Goal: Find specific page/section: Find specific page/section

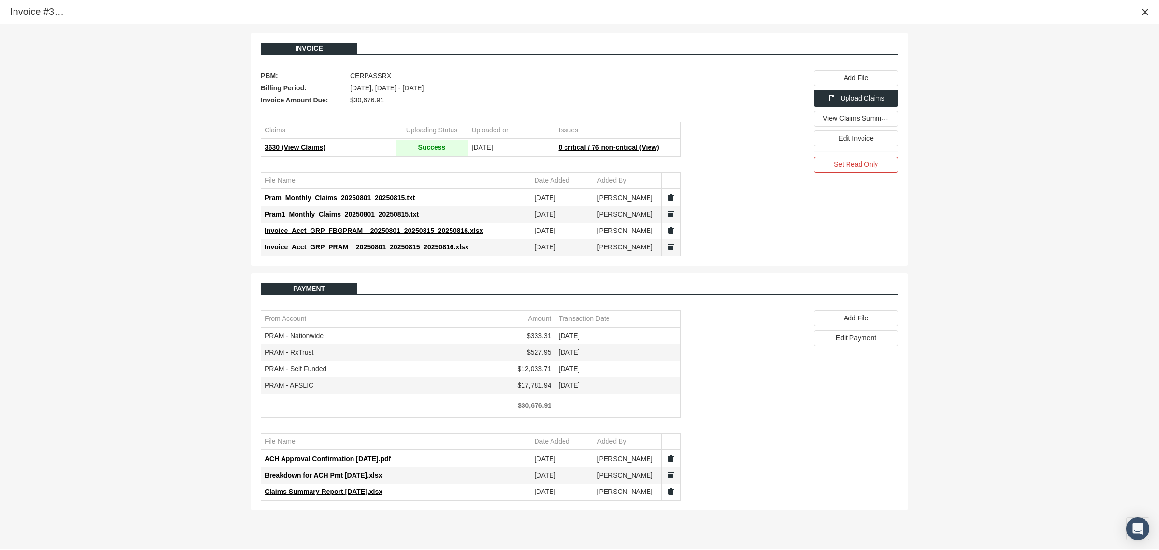
scroll to position [24, 0]
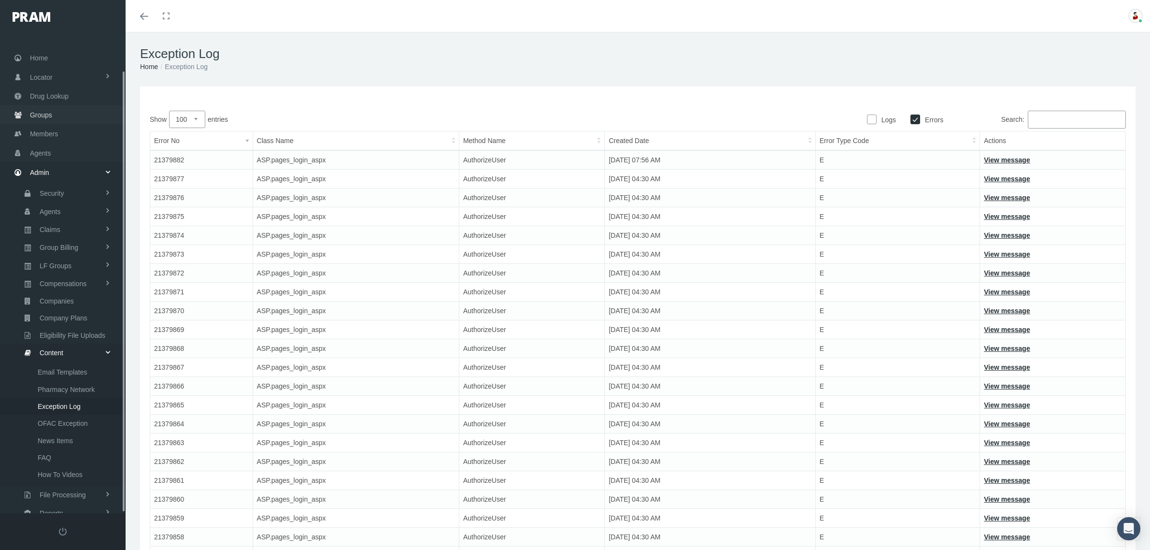
select select "100"
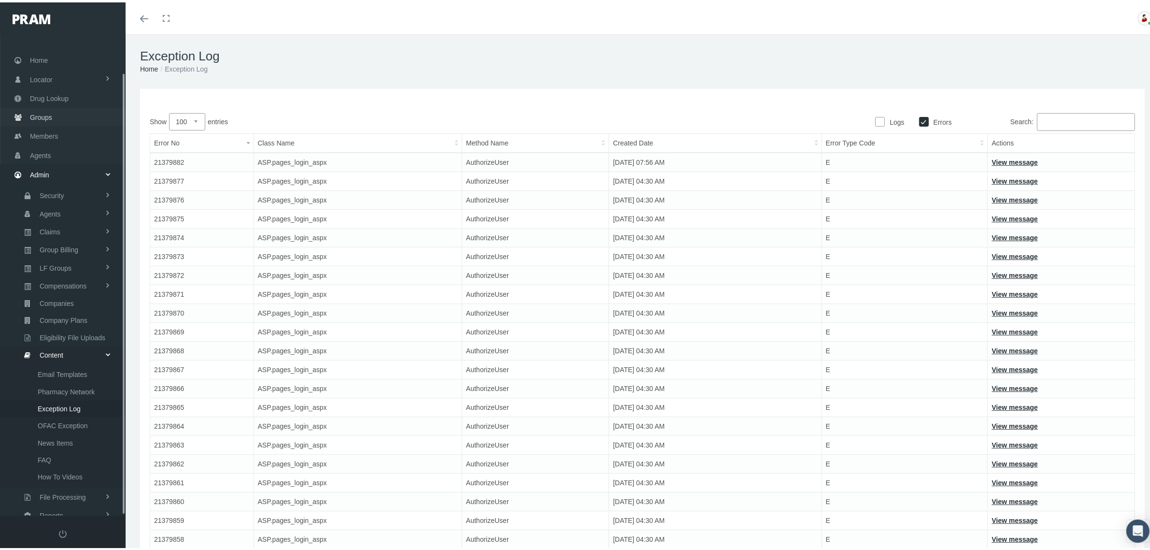
scroll to position [41, 0]
click at [40, 76] on span "Groups" at bounding box center [41, 74] width 22 height 18
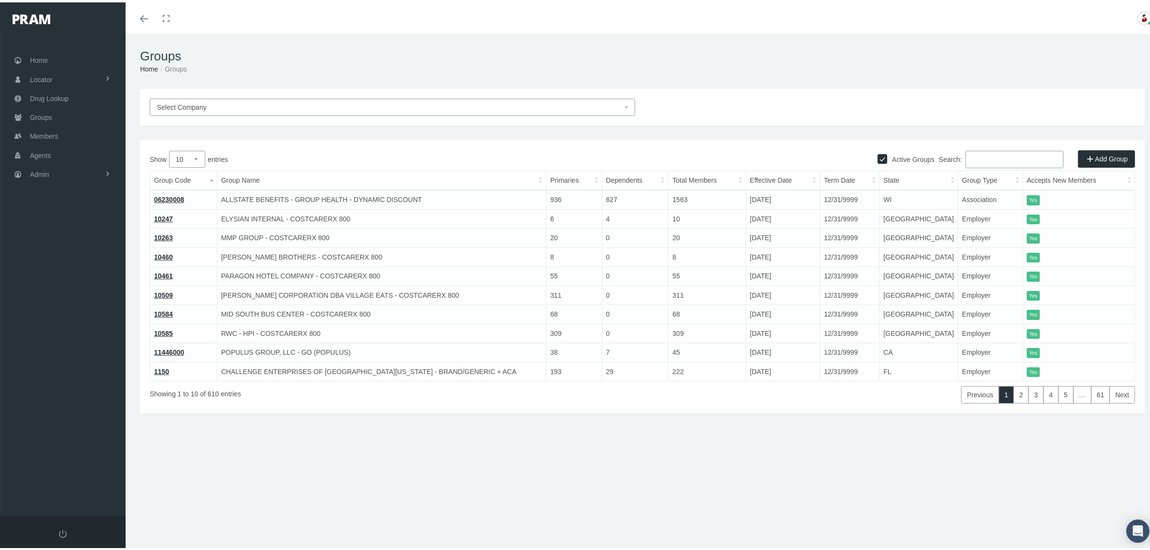
click at [178, 193] on link "06230008" at bounding box center [169, 197] width 30 height 8
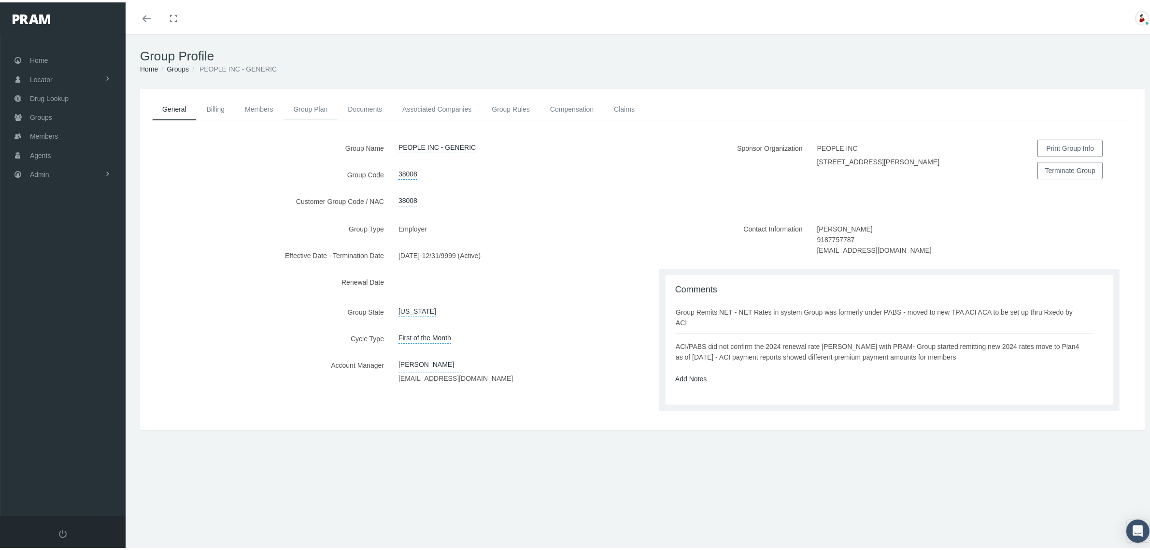
click at [298, 102] on link "Group Plan" at bounding box center [310, 106] width 55 height 21
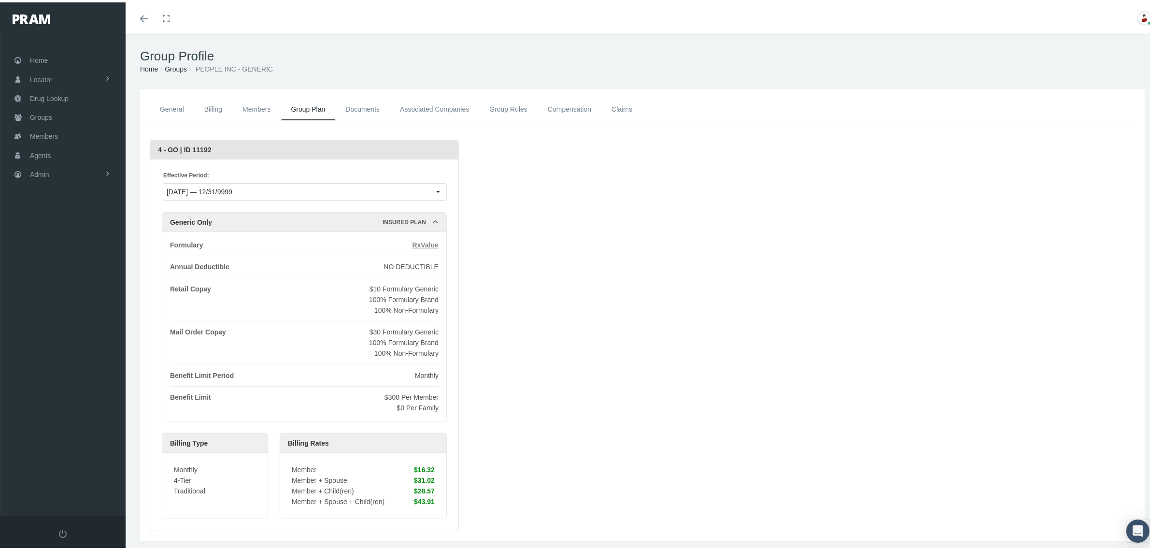
click at [428, 240] on span "RxValue" at bounding box center [425, 243] width 26 height 8
